Goal: Find specific page/section: Find specific page/section

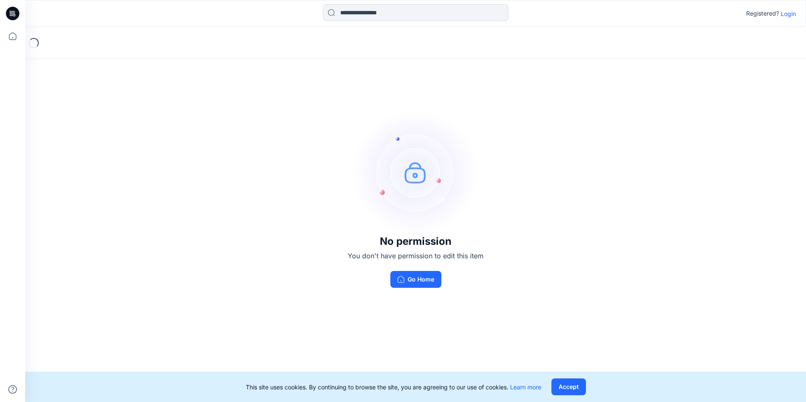
click at [574, 288] on div "No permission You don't have permission to edit this item Go Home" at bounding box center [415, 198] width 781 height 343
click at [405, 175] on img at bounding box center [416, 172] width 127 height 127
click at [272, 154] on div "No permission You don't have permission to edit this item Go Home" at bounding box center [415, 198] width 781 height 343
drag, startPoint x: 294, startPoint y: 231, endPoint x: 362, endPoint y: 267, distance: 76.6
click at [294, 231] on div "No permission You don't have permission to edit this item Go Home" at bounding box center [415, 198] width 781 height 343
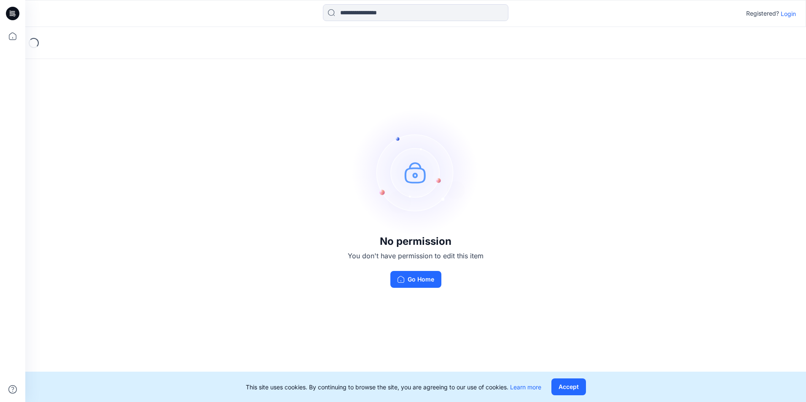
click at [409, 283] on button "Go Home" at bounding box center [416, 279] width 51 height 17
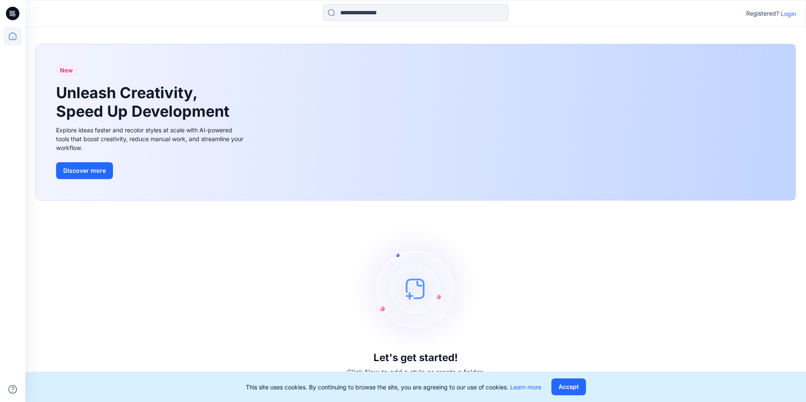
click at [281, 251] on div "Let's get started! Click New to add a style or create a folder." at bounding box center [415, 301] width 761 height 181
click at [274, 189] on div "New Unleash Creativity, Speed Up Development Explore ideas faster and recolor s…" at bounding box center [416, 122] width 760 height 156
click at [11, 11] on icon at bounding box center [12, 13] width 13 height 13
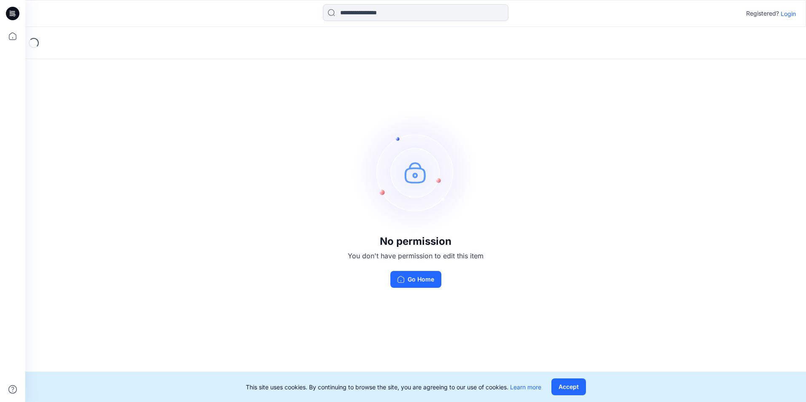
click at [582, 257] on div "No permission You don't have permission to edit this item Go Home" at bounding box center [415, 198] width 781 height 343
click at [116, 131] on div "No permission You don't have permission to edit this item Go Home" at bounding box center [415, 198] width 781 height 343
